Goal: Navigation & Orientation: Find specific page/section

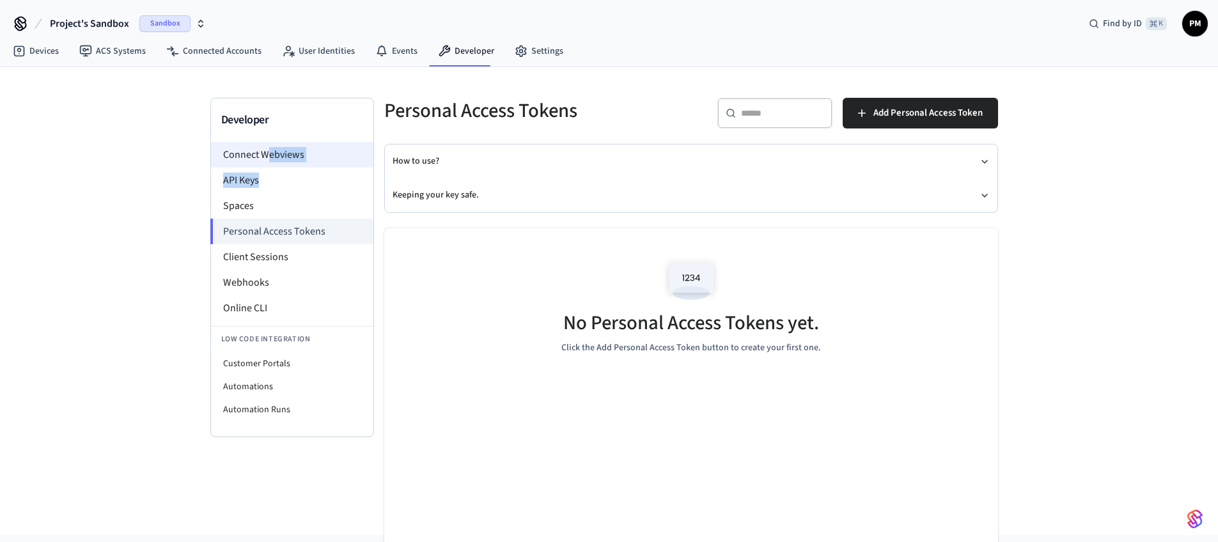
drag, startPoint x: 259, startPoint y: 172, endPoint x: 269, endPoint y: 150, distance: 24.6
click at [269, 150] on ul "Connect Webviews API Keys Spaces Personal Access Tokens Client Sessions Webhook…" at bounding box center [292, 281] width 162 height 279
click at [266, 150] on li "Connect Webviews" at bounding box center [292, 155] width 162 height 26
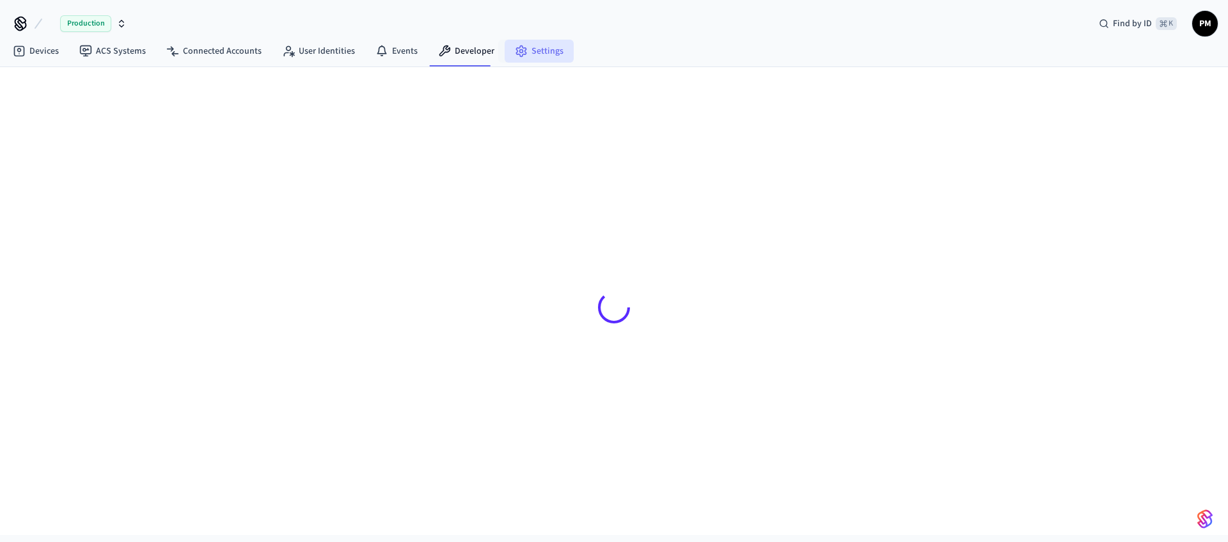
click at [505, 56] on link "Settings" at bounding box center [539, 51] width 69 height 23
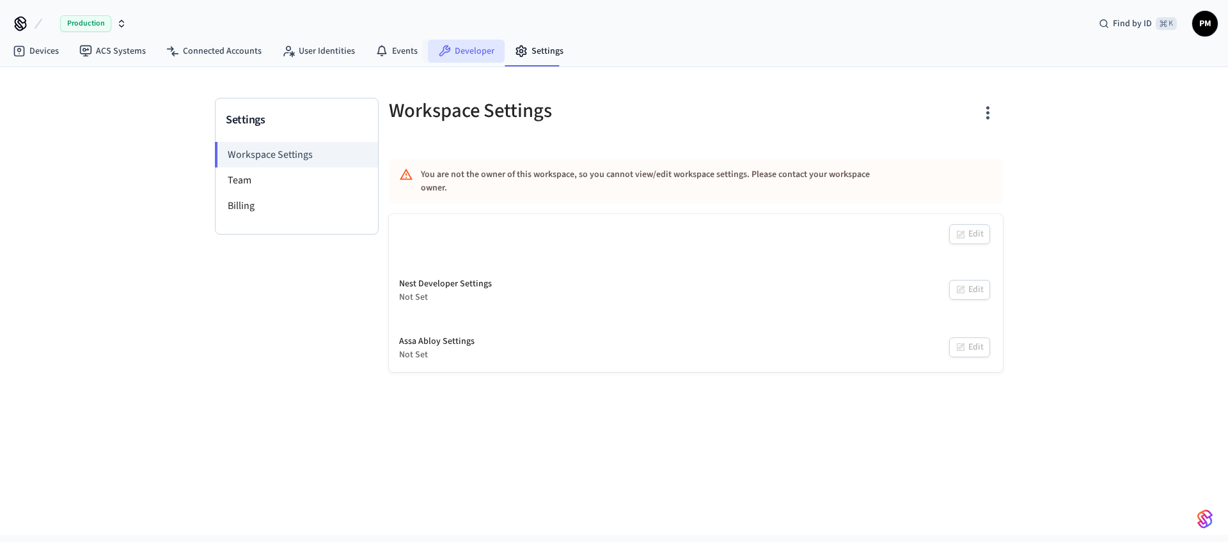
click at [450, 53] on link "Developer" at bounding box center [466, 51] width 77 height 23
